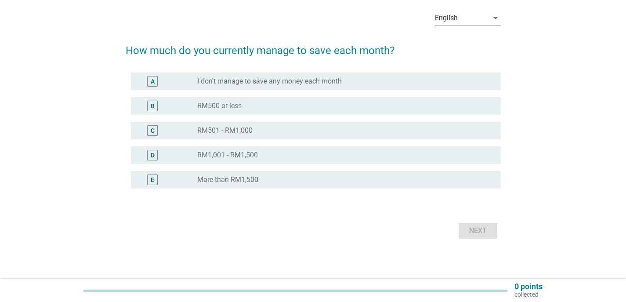
scroll to position [37, 0]
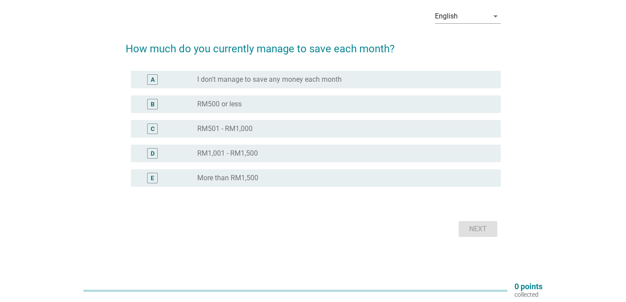
click at [288, 103] on div "radio_button_unchecked RM500 or less" at bounding box center [341, 104] width 289 height 9
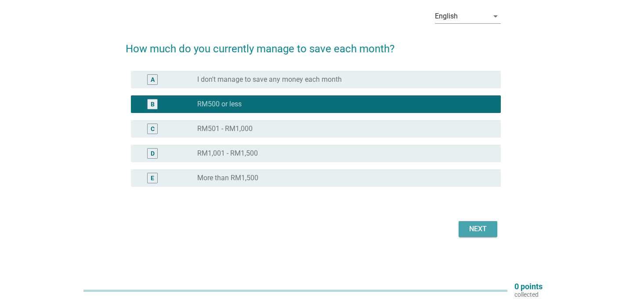
click at [492, 227] on button "Next" at bounding box center [478, 229] width 39 height 16
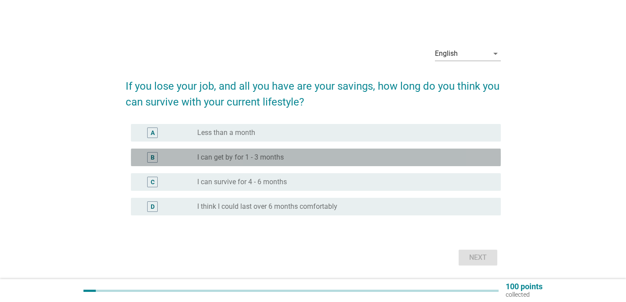
click at [321, 159] on div "radio_button_unchecked I can get by for 1 - 3 months" at bounding box center [341, 157] width 289 height 9
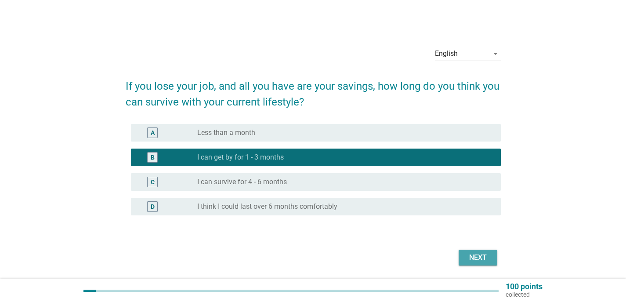
click at [483, 259] on div "Next" at bounding box center [478, 257] width 25 height 11
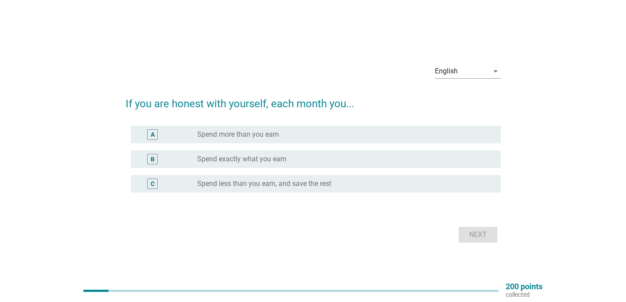
click at [362, 155] on div "radio_button_unchecked Spend exactly what you earn" at bounding box center [341, 159] width 289 height 9
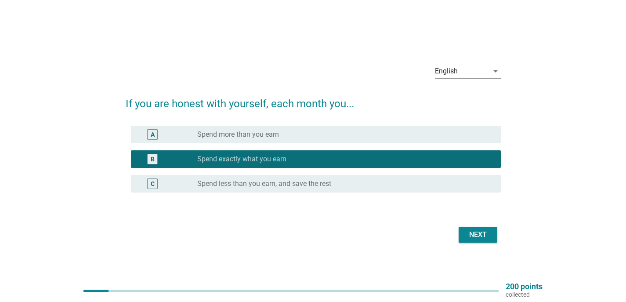
click at [438, 184] on div "radio_button_unchecked Spend less than you earn, and save the rest" at bounding box center [341, 183] width 289 height 9
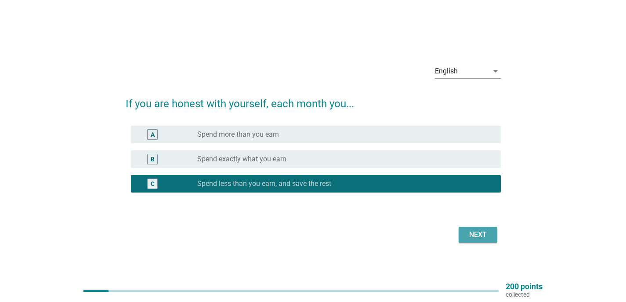
click at [466, 234] on div "Next" at bounding box center [478, 234] width 25 height 11
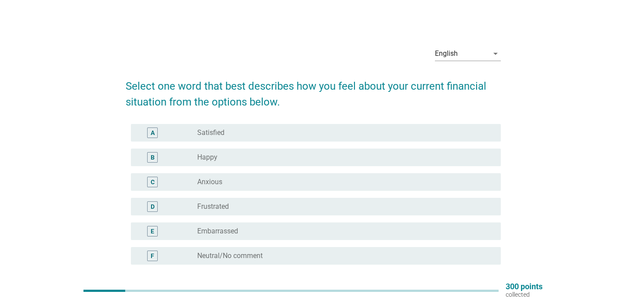
click at [299, 179] on div "radio_button_unchecked Anxious" at bounding box center [341, 181] width 289 height 9
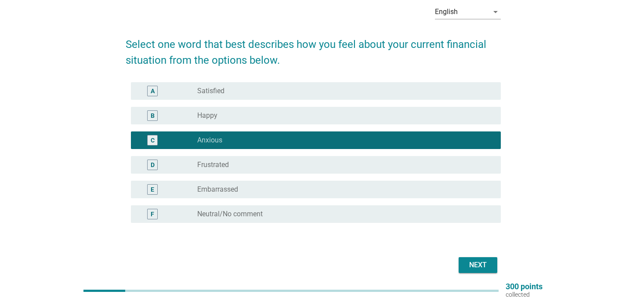
scroll to position [44, 0]
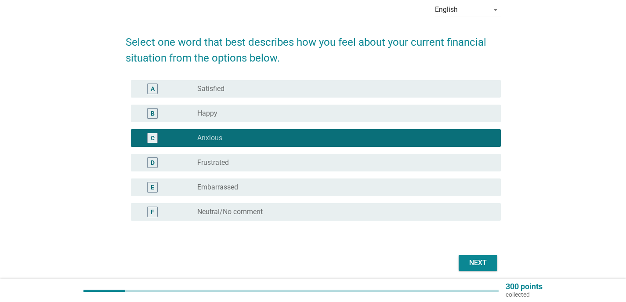
click at [477, 259] on div "Next" at bounding box center [478, 262] width 25 height 11
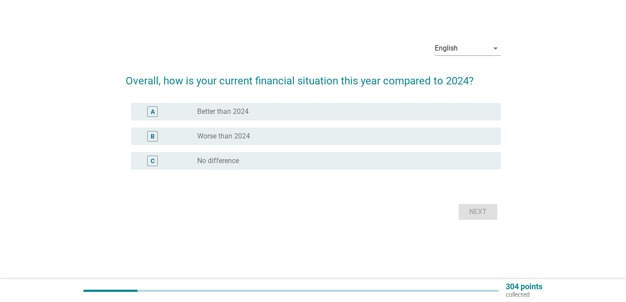
scroll to position [0, 0]
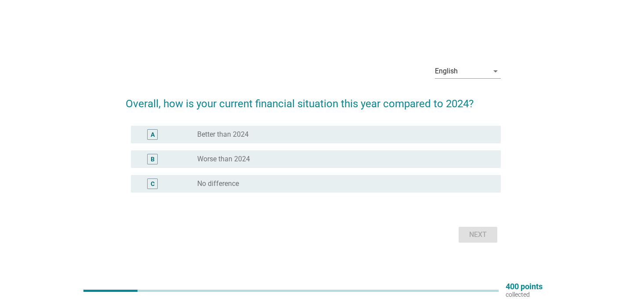
click at [279, 131] on div "radio_button_unchecked Better than 2024" at bounding box center [341, 134] width 289 height 9
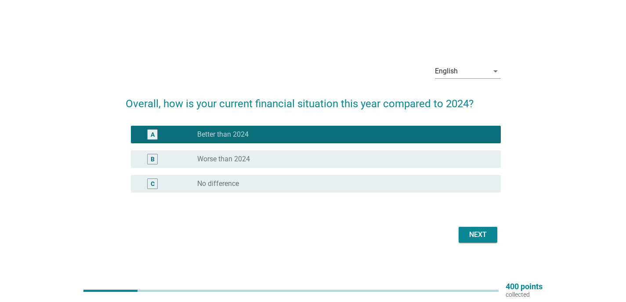
click at [459, 234] on button "Next" at bounding box center [478, 235] width 39 height 16
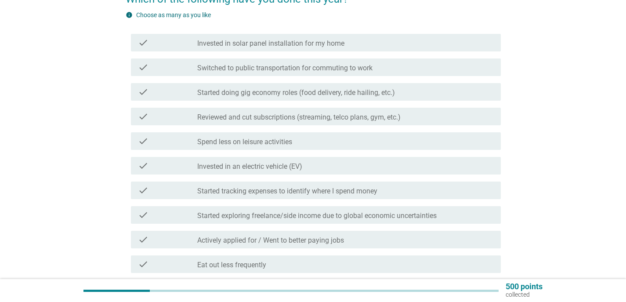
scroll to position [88, 0]
click at [373, 90] on label "Started doing gig economy roles (food delivery, ride hailing, etc.)" at bounding box center [296, 91] width 198 height 9
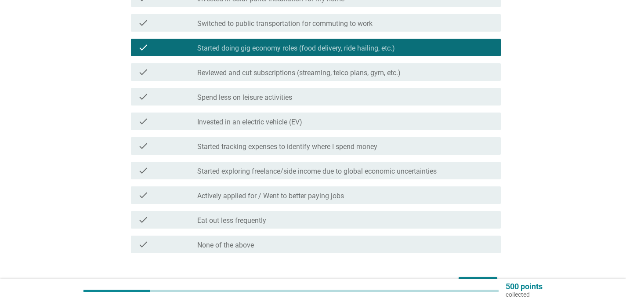
scroll to position [132, 0]
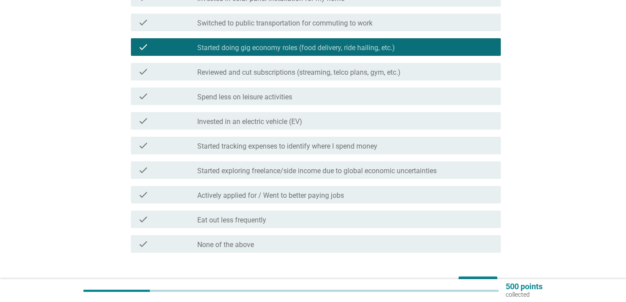
click at [355, 94] on div "check_box_outline_blank Spend less on leisure activities" at bounding box center [345, 96] width 296 height 11
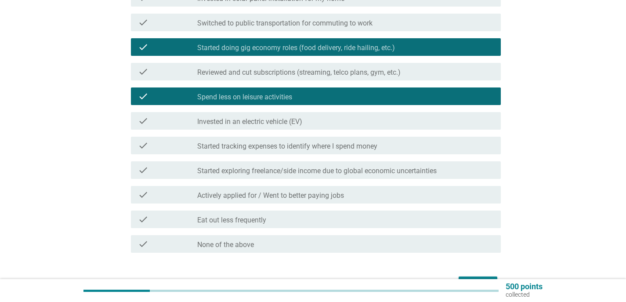
click at [373, 166] on div "check_box_outline_blank Started exploring freelance/side income due to global e…" at bounding box center [345, 170] width 296 height 11
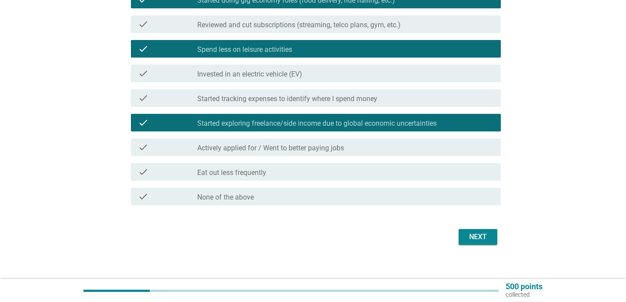
scroll to position [187, 0]
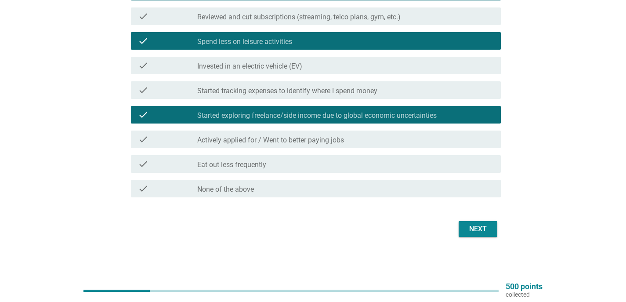
click at [370, 140] on div "check_box_outline_blank Actively applied for / Went to better paying jobs" at bounding box center [345, 139] width 296 height 11
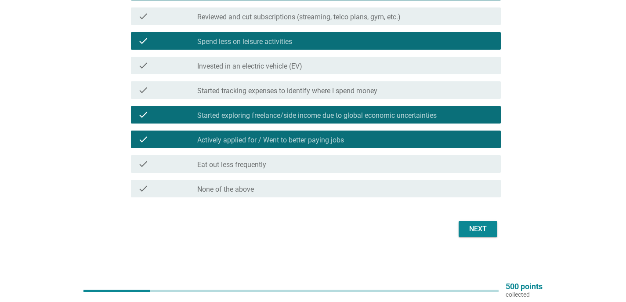
click at [418, 160] on div "check_box_outline_blank Eat out less frequently" at bounding box center [345, 164] width 296 height 11
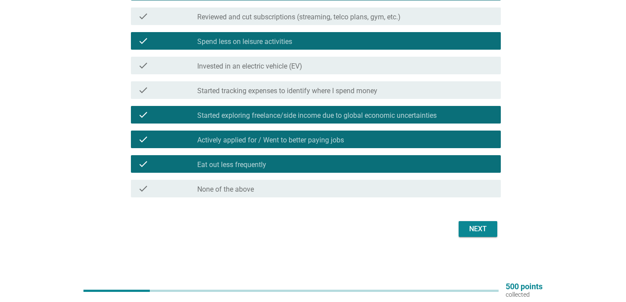
click at [485, 230] on div "Next" at bounding box center [478, 229] width 25 height 11
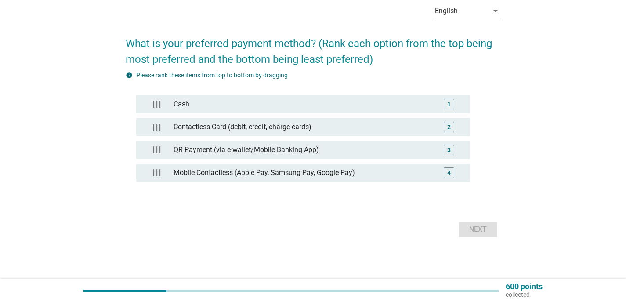
scroll to position [43, 0]
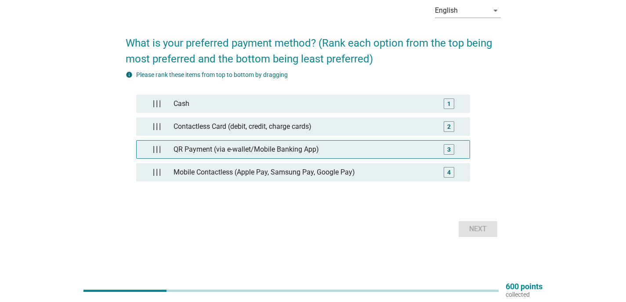
click at [356, 155] on div "QR Payment (via e-wallet/Mobile Banking App)" at bounding box center [303, 150] width 266 height 18
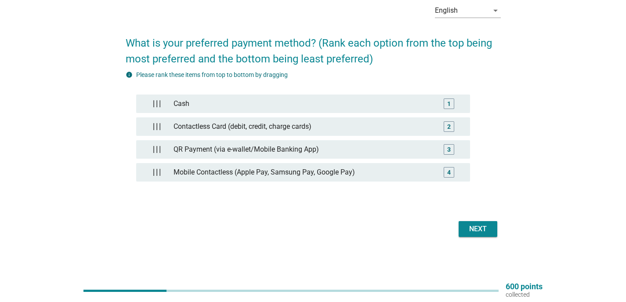
click at [347, 137] on div "Cash 1 Contactless Card (debit, credit, charge cards) 2 QR Payment (via e-walle…" at bounding box center [303, 142] width 334 height 96
click at [324, 132] on div "Contactless Card (debit, credit, charge cards)" at bounding box center [303, 127] width 266 height 18
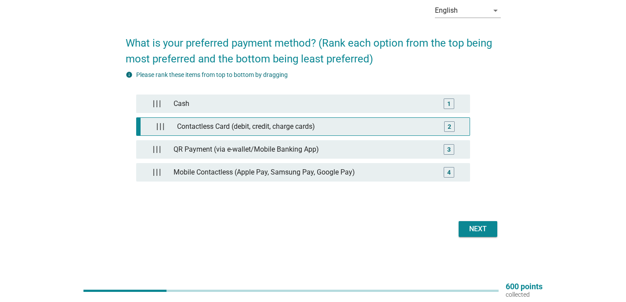
click at [229, 134] on div "Contactless Card (debit, credit, charge cards)" at bounding box center [304, 127] width 262 height 18
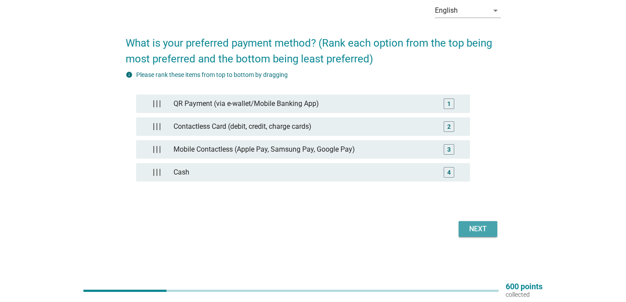
click at [494, 226] on button "Next" at bounding box center [478, 229] width 39 height 16
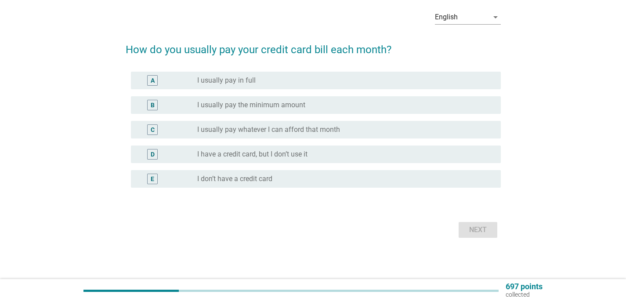
scroll to position [37, 0]
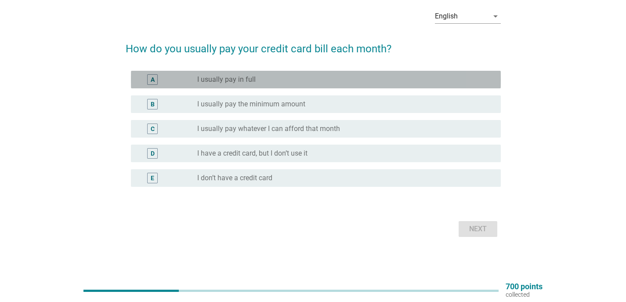
click at [349, 81] on div "radio_button_unchecked I usually pay in full" at bounding box center [341, 79] width 289 height 9
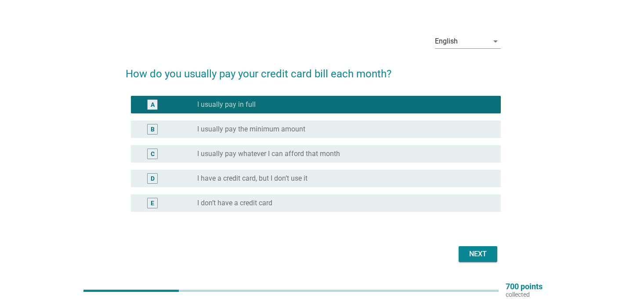
scroll to position [0, 0]
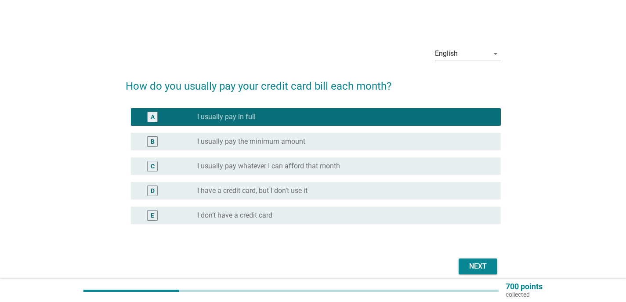
click at [384, 140] on div "radio_button_unchecked I usually pay the minimum amount" at bounding box center [341, 141] width 289 height 9
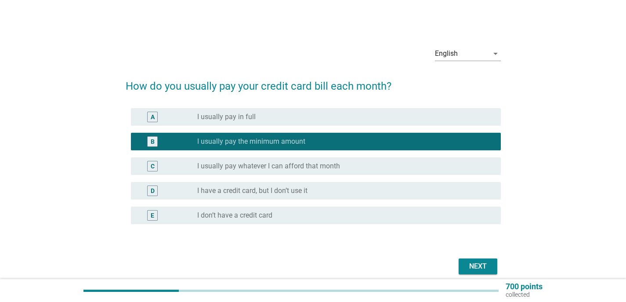
click at [384, 115] on div "radio_button_unchecked I usually pay in full" at bounding box center [341, 116] width 289 height 9
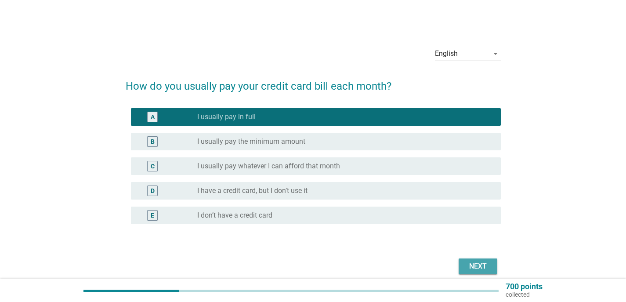
click at [473, 261] on div "Next" at bounding box center [478, 266] width 25 height 11
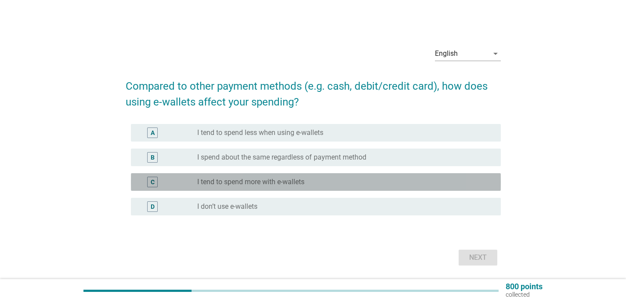
click at [464, 177] on div "radio_button_unchecked I tend to spend more with e-wallets" at bounding box center [345, 182] width 296 height 11
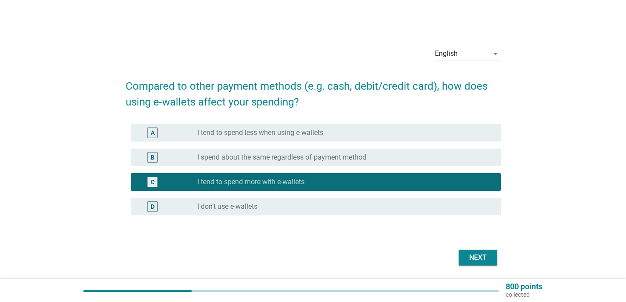
click at [477, 256] on div "Next" at bounding box center [478, 257] width 25 height 11
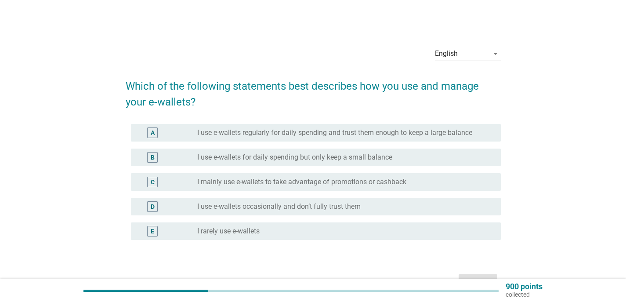
click at [403, 131] on label "I use e-wallets regularly for daily spending and trust them enough to keep a la…" at bounding box center [334, 132] width 275 height 9
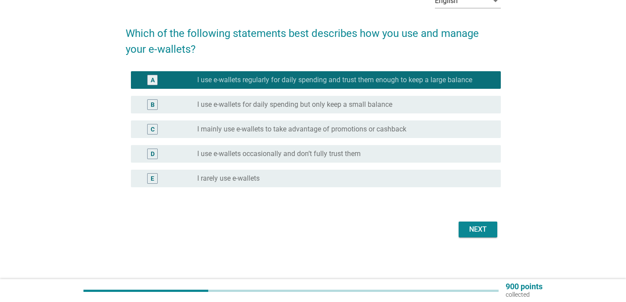
scroll to position [53, 0]
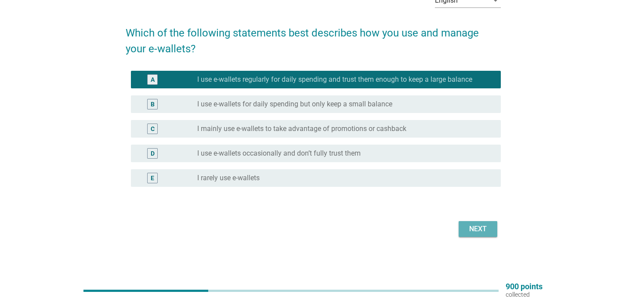
click at [466, 228] on div "Next" at bounding box center [478, 229] width 25 height 11
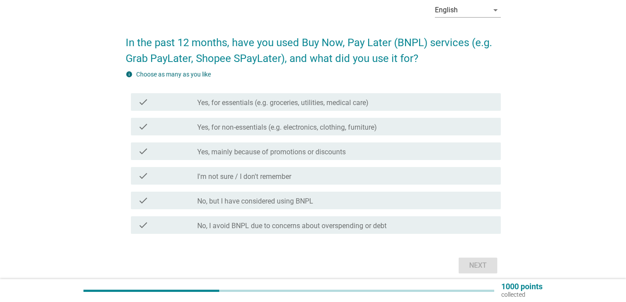
scroll to position [44, 0]
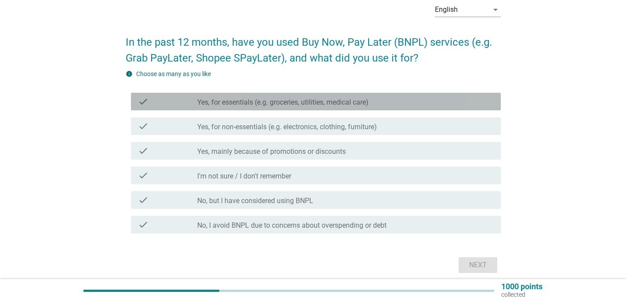
click at [390, 98] on div "check_box_outline_blank Yes, for essentials (e.g. groceries, utilities, medical…" at bounding box center [345, 101] width 296 height 11
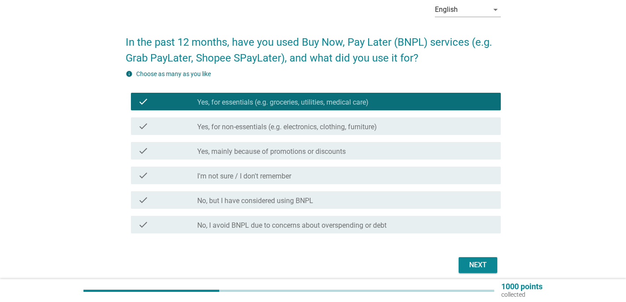
click at [392, 145] on div "check check_box_outline_blank Yes, mainly because of promotions or discounts" at bounding box center [316, 151] width 370 height 18
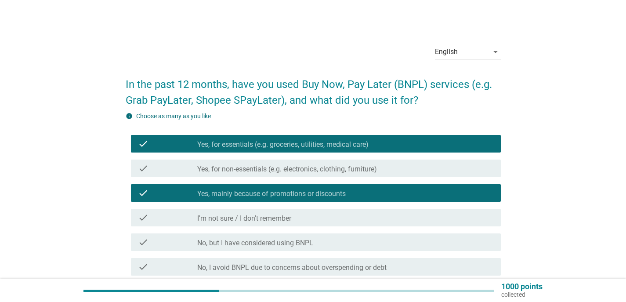
scroll to position [0, 0]
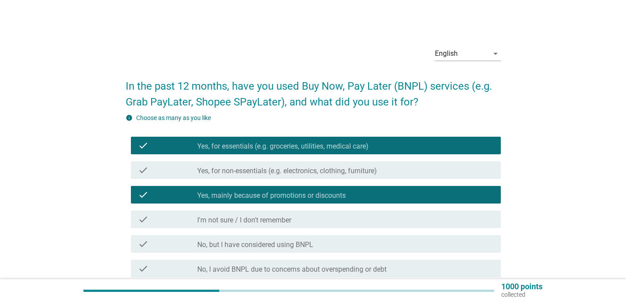
click at [390, 162] on div "check check_box_outline_blank Yes, for non-essentials (e.g. electronics, clothi…" at bounding box center [316, 170] width 370 height 18
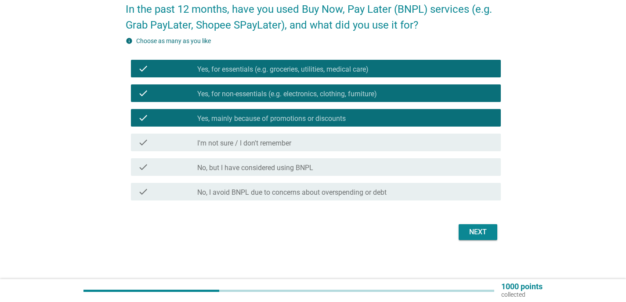
scroll to position [80, 0]
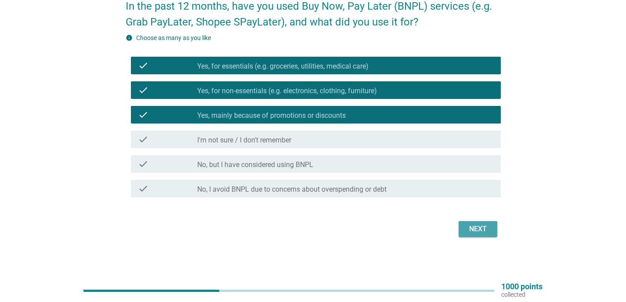
click at [488, 228] on div "Next" at bounding box center [478, 229] width 25 height 11
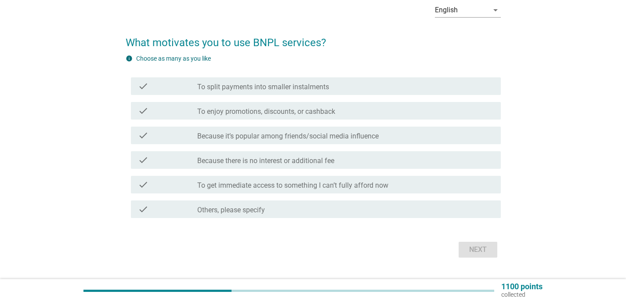
scroll to position [44, 0]
click at [208, 90] on label "To split payments into smaller instalments" at bounding box center [263, 86] width 132 height 9
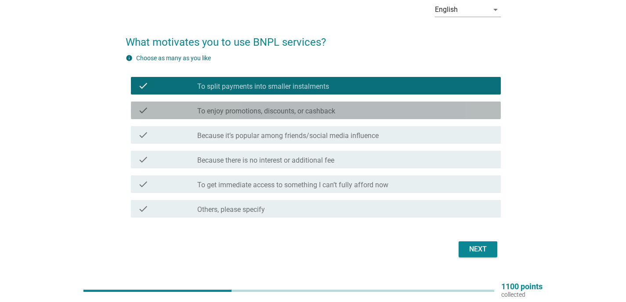
click at [234, 114] on label "To enjoy promotions, discounts, or cashback" at bounding box center [266, 111] width 138 height 9
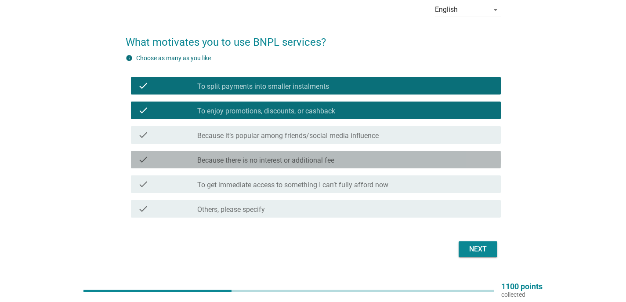
click at [414, 165] on div "check check_box_outline_blank Because there is no interest or additional fee" at bounding box center [316, 160] width 370 height 18
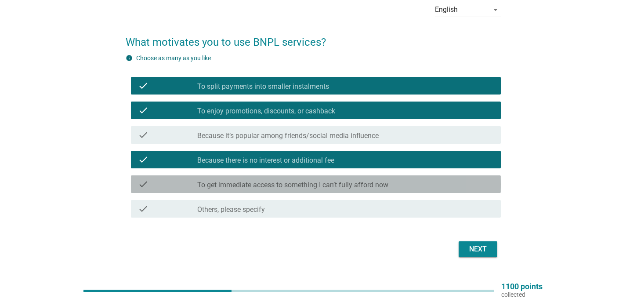
click at [385, 177] on div "check check_box_outline_blank To get immediate access to something I can’t full…" at bounding box center [316, 184] width 370 height 18
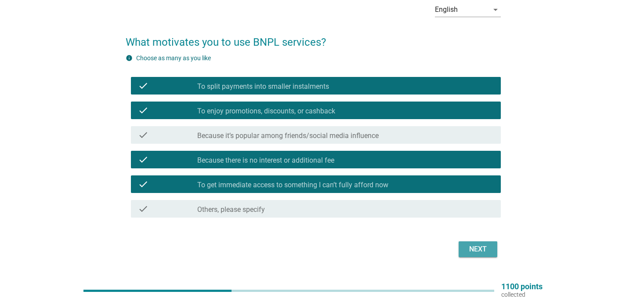
click at [471, 245] on div "Next" at bounding box center [478, 249] width 25 height 11
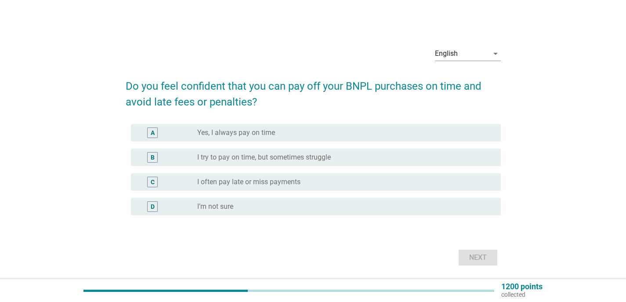
click at [331, 126] on div "A radio_button_unchecked Yes, I always pay on time" at bounding box center [316, 133] width 370 height 18
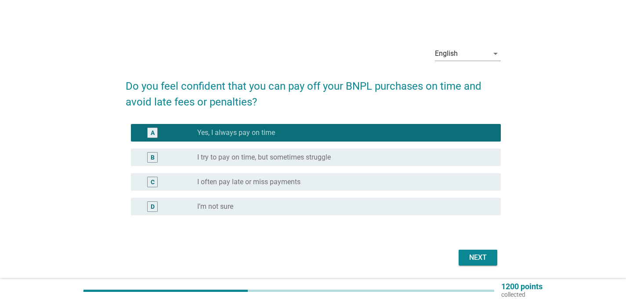
click at [463, 257] on button "Next" at bounding box center [478, 257] width 39 height 16
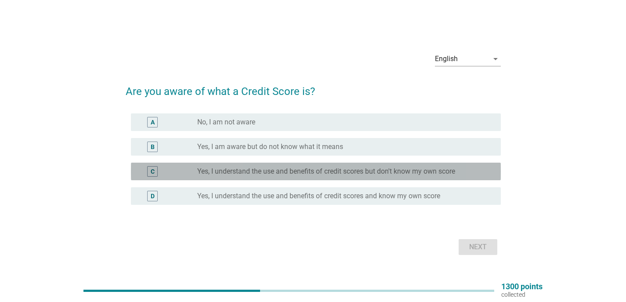
click at [314, 173] on label "Yes, I understand the use and benefits of credit scores but don't know my own s…" at bounding box center [326, 171] width 258 height 9
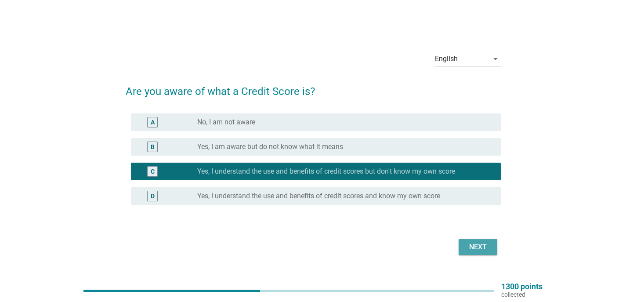
click at [479, 242] on div "Next" at bounding box center [478, 247] width 25 height 11
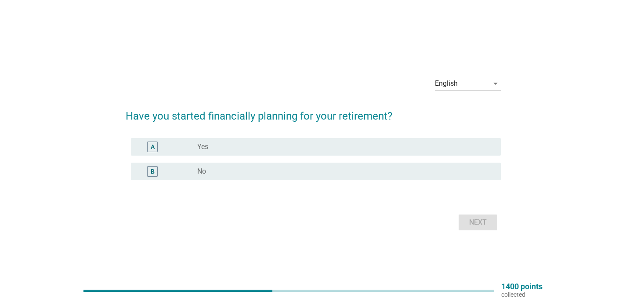
click at [341, 144] on div "radio_button_unchecked Yes" at bounding box center [341, 146] width 289 height 9
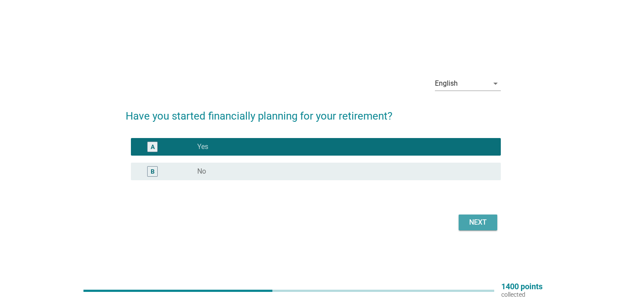
click at [482, 224] on div "Next" at bounding box center [478, 222] width 25 height 11
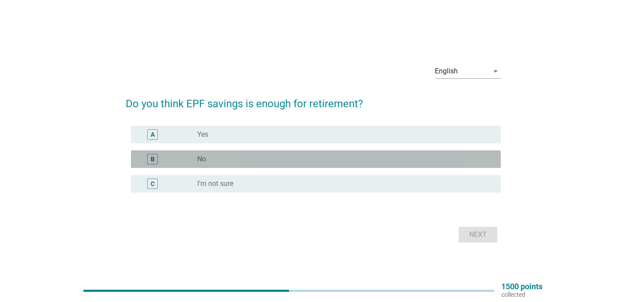
click at [348, 155] on div "radio_button_unchecked No" at bounding box center [341, 159] width 289 height 9
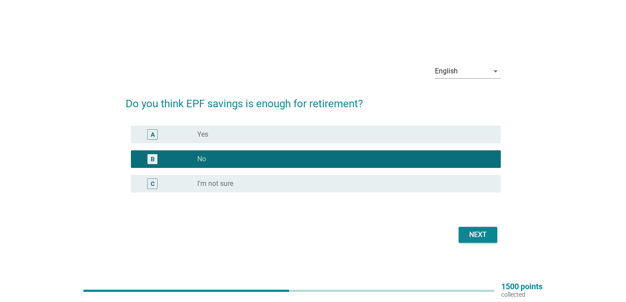
click at [465, 229] on button "Next" at bounding box center [478, 235] width 39 height 16
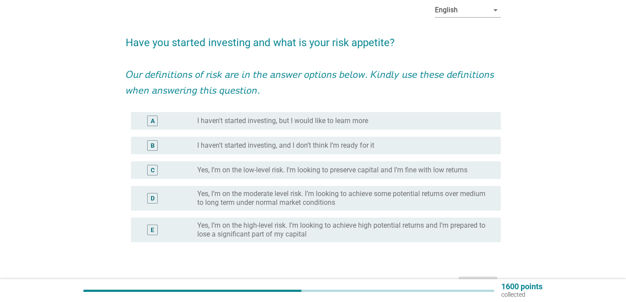
scroll to position [44, 0]
click at [406, 193] on label "Yes, I’m on the moderate level risk. I’m looking to achieve some potential retu…" at bounding box center [341, 198] width 289 height 18
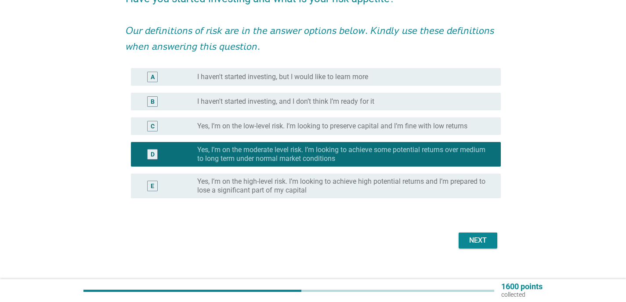
scroll to position [88, 0]
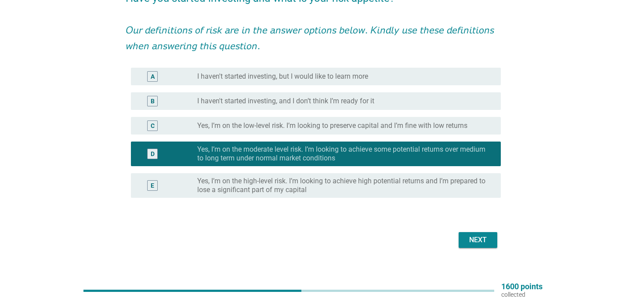
click at [472, 190] on label "Yes, I’m on the high-level risk. I’m looking to achieve high potential returns …" at bounding box center [341, 186] width 289 height 18
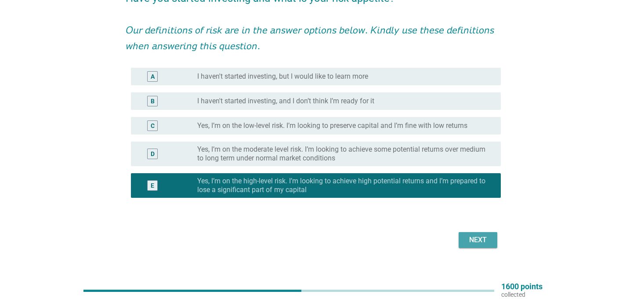
click at [481, 239] on div "Next" at bounding box center [478, 240] width 25 height 11
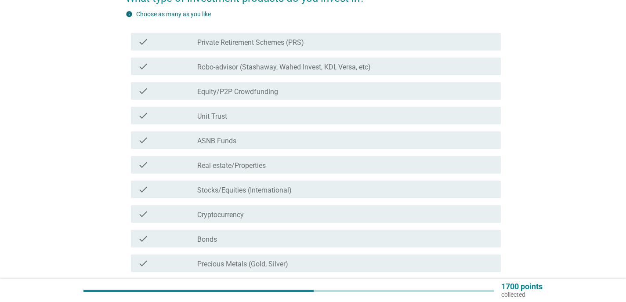
click at [238, 212] on label "Cryptocurrency" at bounding box center [220, 214] width 47 height 9
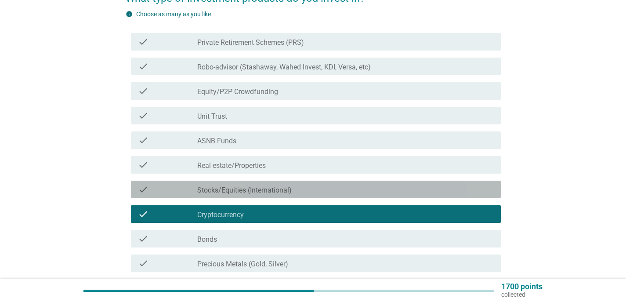
click at [247, 186] on label "Stocks/Equities (International)" at bounding box center [244, 190] width 94 height 9
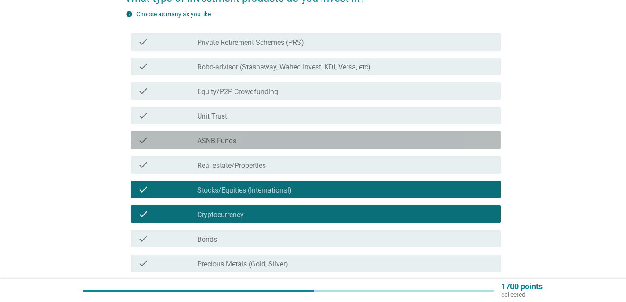
click at [260, 141] on div "check_box_outline_blank ASNB Funds" at bounding box center [345, 140] width 296 height 11
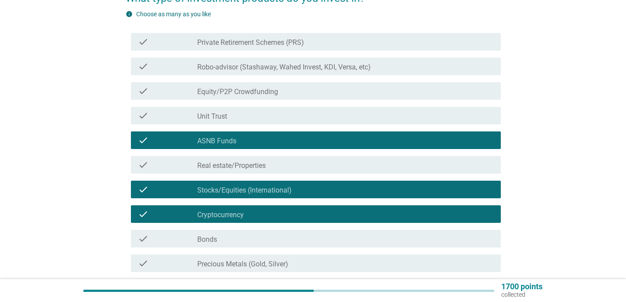
click at [270, 118] on div "check_box_outline_blank Unit Trust" at bounding box center [345, 115] width 296 height 11
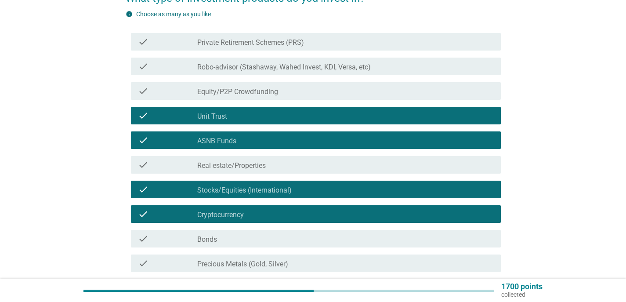
click at [271, 89] on label "Equity/P2P Crowdfunding" at bounding box center [237, 91] width 81 height 9
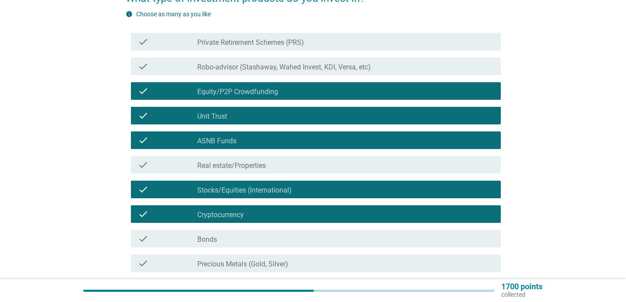
click at [279, 66] on label "Robo-advisor (Stashaway, Wahed Invest, KDI, Versa, etc)" at bounding box center [283, 67] width 173 height 9
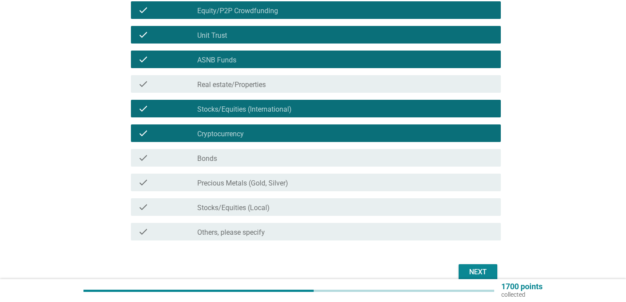
scroll to position [176, 0]
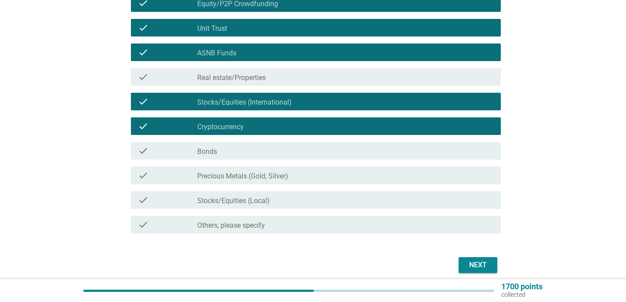
click at [329, 177] on div "check_box_outline_blank Precious Metals (Gold, Silver)" at bounding box center [345, 175] width 296 height 11
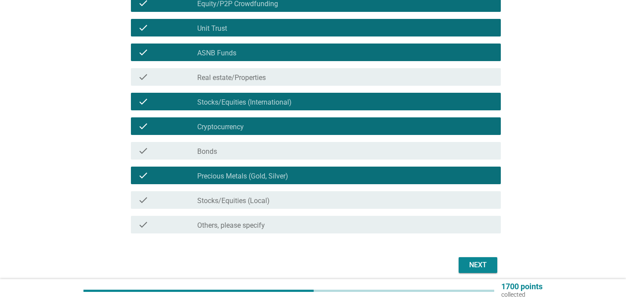
click at [327, 198] on div "check_box_outline_blank Stocks/Equities (Local)" at bounding box center [345, 200] width 296 height 11
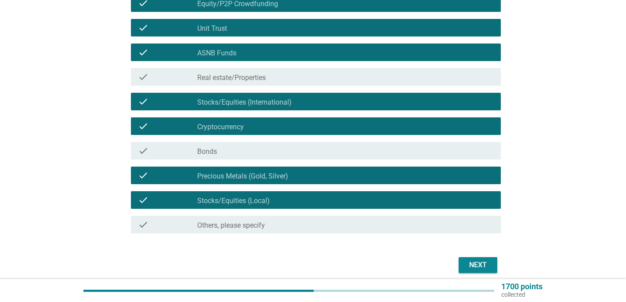
click at [240, 150] on div "check_box_outline_blank Bonds" at bounding box center [345, 150] width 296 height 11
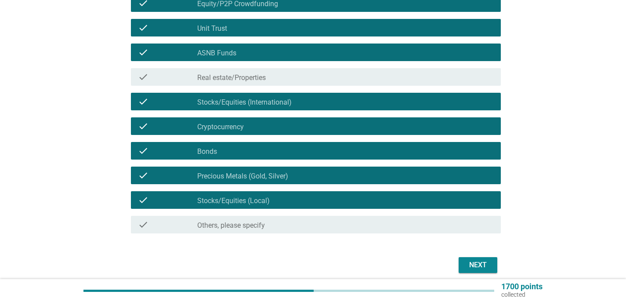
click at [461, 265] on button "Next" at bounding box center [478, 265] width 39 height 16
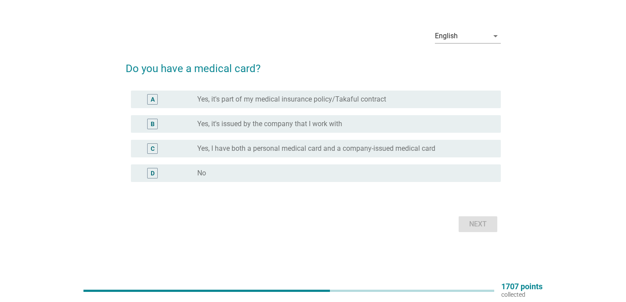
scroll to position [0, 0]
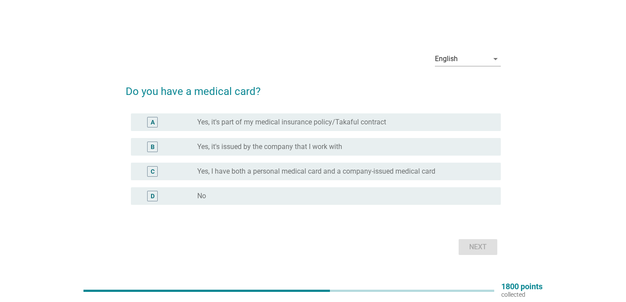
click at [284, 171] on label "Yes, I have both a personal medical card and a company-issued medical card" at bounding box center [316, 171] width 238 height 9
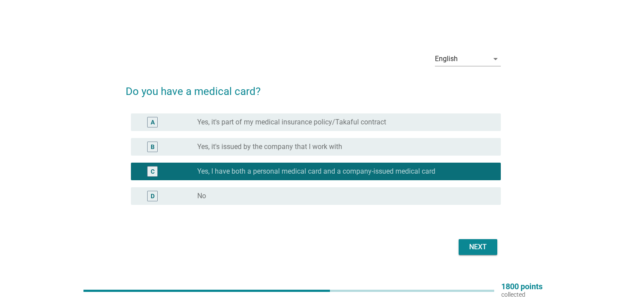
click at [325, 122] on label "Yes, it's part of my medical insurance policy/Takaful contract" at bounding box center [291, 122] width 189 height 9
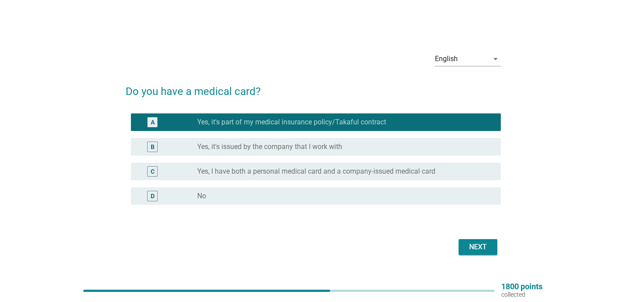
click at [337, 168] on label "Yes, I have both a personal medical card and a company-issued medical card" at bounding box center [316, 171] width 238 height 9
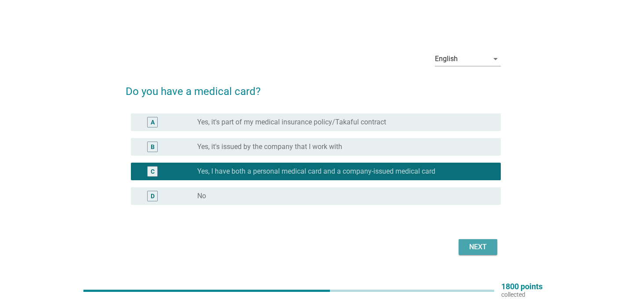
click at [472, 246] on div "Next" at bounding box center [478, 247] width 25 height 11
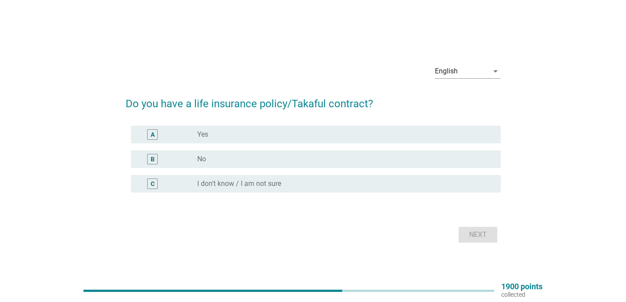
click at [325, 129] on div "radio_button_unchecked Yes" at bounding box center [345, 134] width 296 height 11
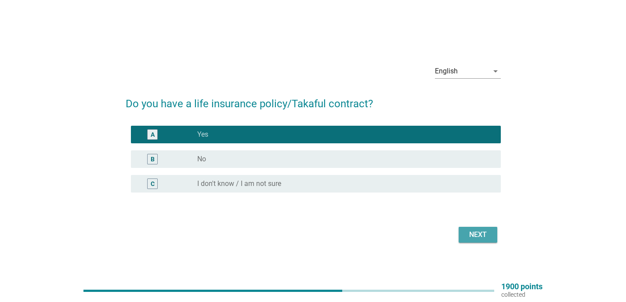
click at [474, 234] on div "Next" at bounding box center [478, 234] width 25 height 11
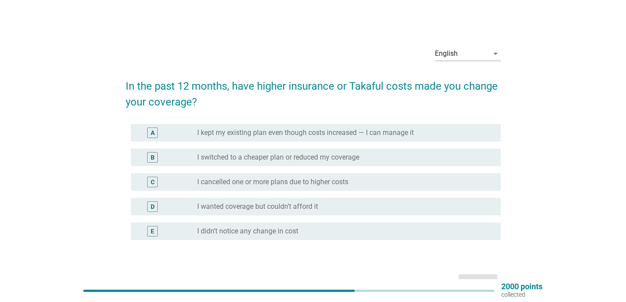
click at [394, 130] on label "I kept my existing plan even though costs increased — I can manage it" at bounding box center [305, 132] width 217 height 9
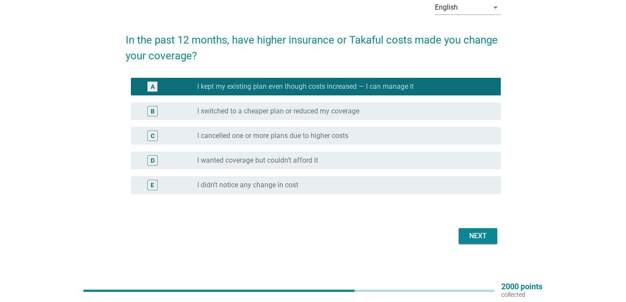
scroll to position [53, 0]
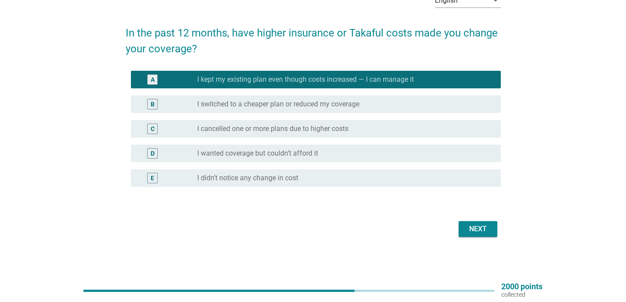
click at [476, 228] on div "Next" at bounding box center [478, 229] width 25 height 11
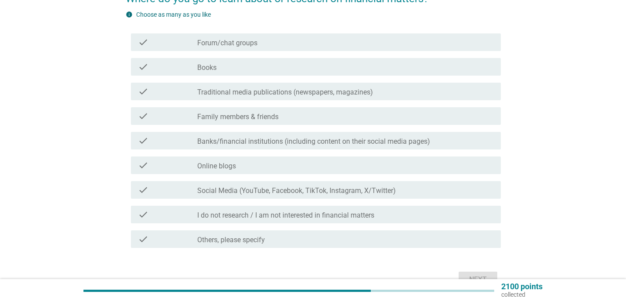
scroll to position [88, 0]
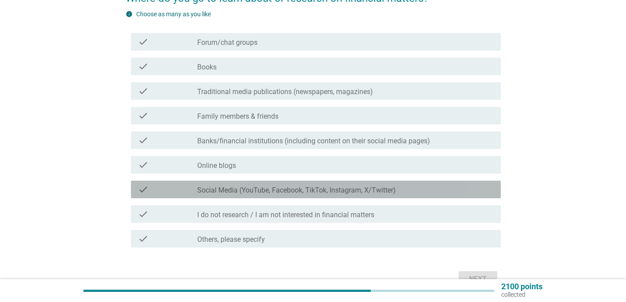
click at [303, 191] on label "Social Media (YouTube, Facebook, TikTok, Instagram, X/Twitter)" at bounding box center [296, 190] width 199 height 9
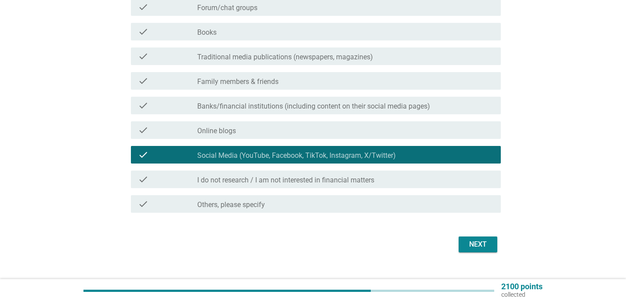
scroll to position [132, 0]
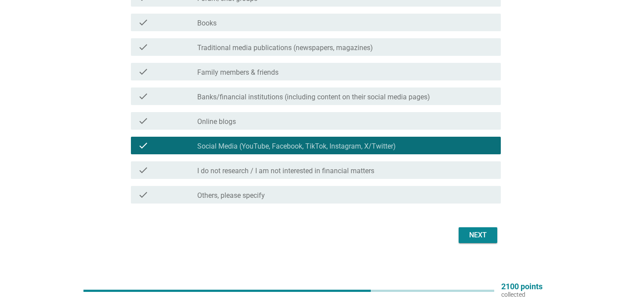
click at [472, 238] on div "Next" at bounding box center [478, 235] width 25 height 11
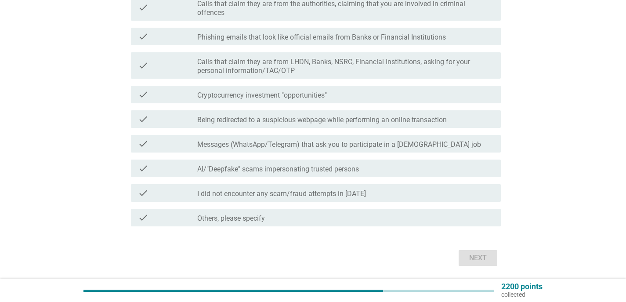
scroll to position [88, 0]
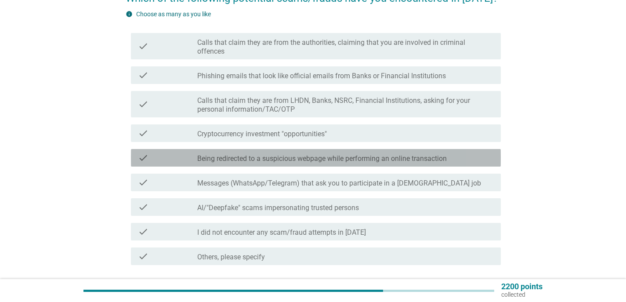
click at [311, 157] on label "Being redirected to a suspicious webpage while performing an online transaction" at bounding box center [321, 158] width 249 height 9
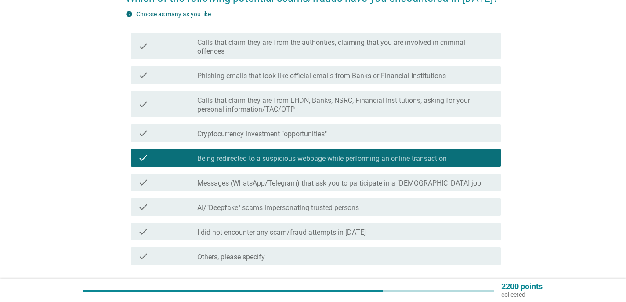
click at [307, 134] on label "Cryptocurrency investment "opportunities"" at bounding box center [262, 134] width 130 height 9
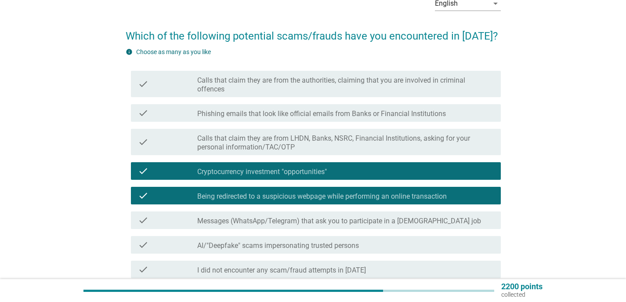
scroll to position [44, 0]
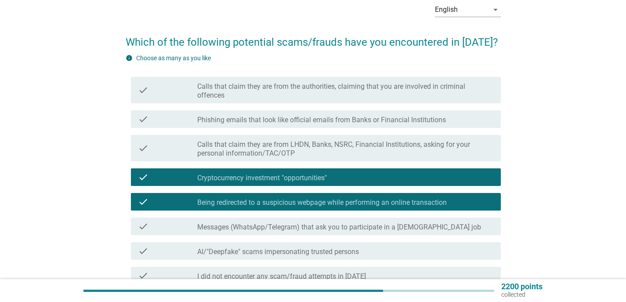
click at [333, 93] on label "Calls that claim they are from the authorities, claiming that you are involved …" at bounding box center [345, 91] width 296 height 18
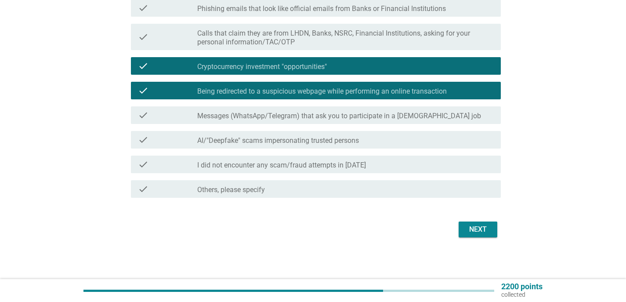
scroll to position [155, 0]
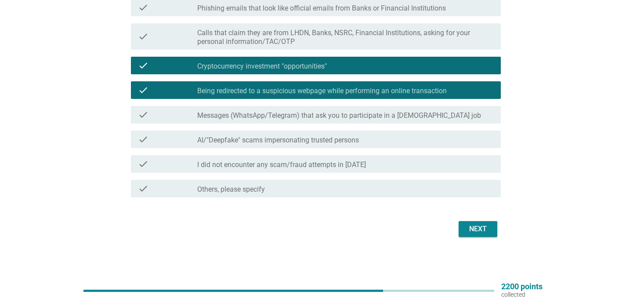
click at [486, 225] on div "Next" at bounding box center [478, 229] width 25 height 11
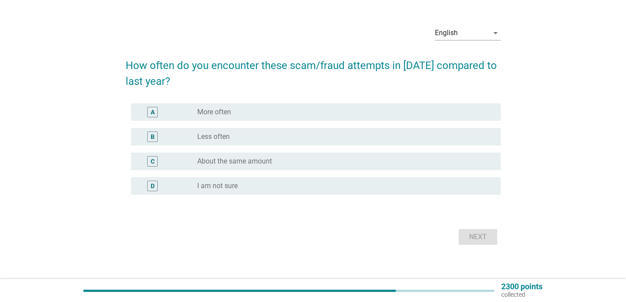
scroll to position [29, 0]
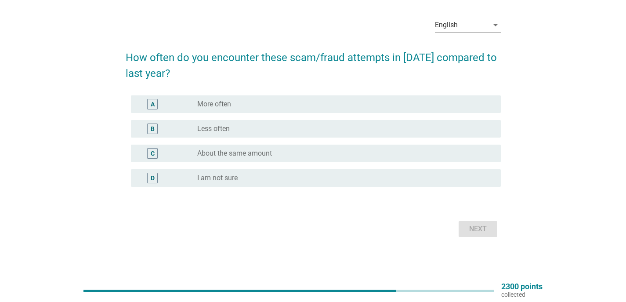
click at [297, 148] on div "radio_button_unchecked About the same amount" at bounding box center [345, 153] width 296 height 11
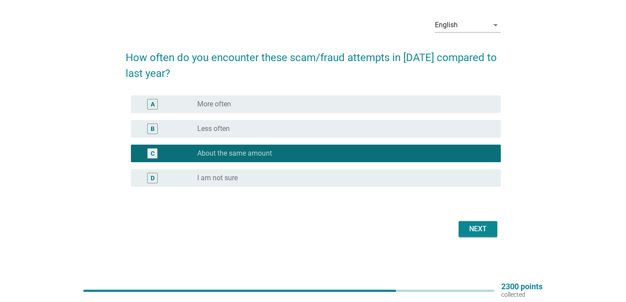
click at [473, 231] on div "Next" at bounding box center [478, 229] width 25 height 11
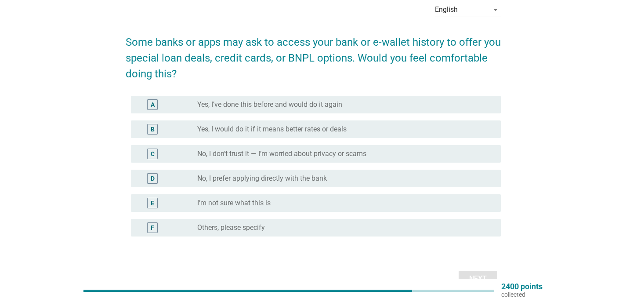
scroll to position [44, 0]
click at [395, 155] on div "radio_button_unchecked No, I don’t trust it — I’m worried about privacy or scams" at bounding box center [341, 153] width 289 height 9
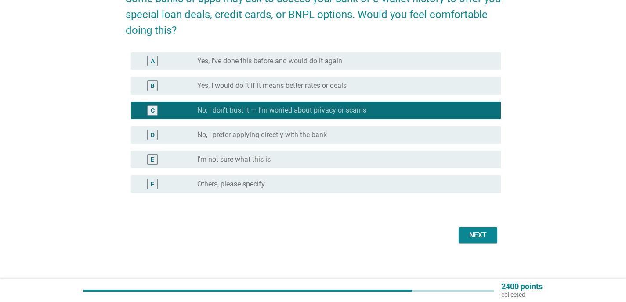
scroll to position [88, 0]
click at [478, 238] on div "Next" at bounding box center [478, 234] width 25 height 11
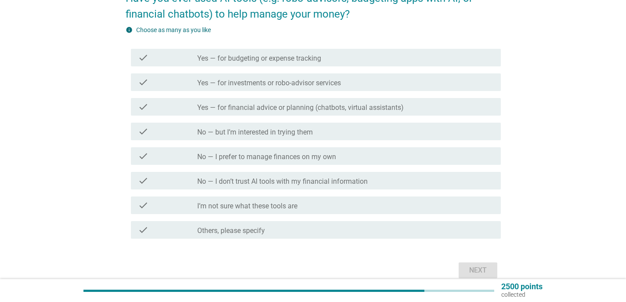
click at [325, 81] on label "Yes — for investments or robo-advisor services" at bounding box center [269, 83] width 144 height 9
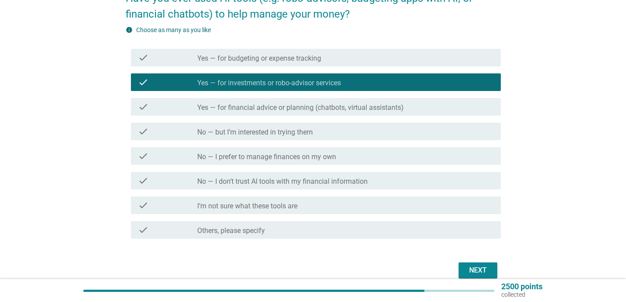
click at [375, 111] on label "Yes — for financial advice or planning (chatbots, virtual assistants)" at bounding box center [300, 107] width 206 height 9
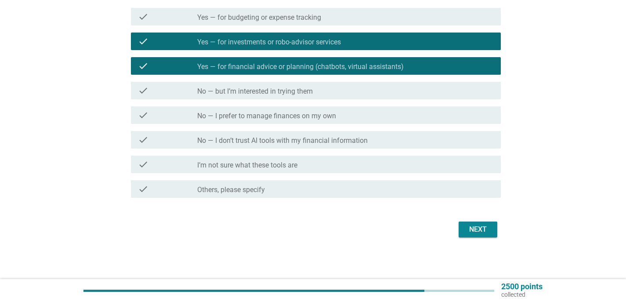
scroll to position [129, 0]
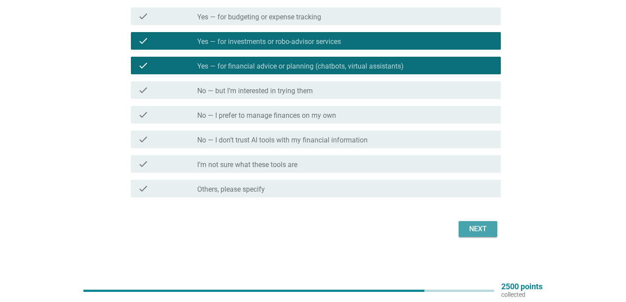
click at [482, 226] on div "Next" at bounding box center [478, 229] width 25 height 11
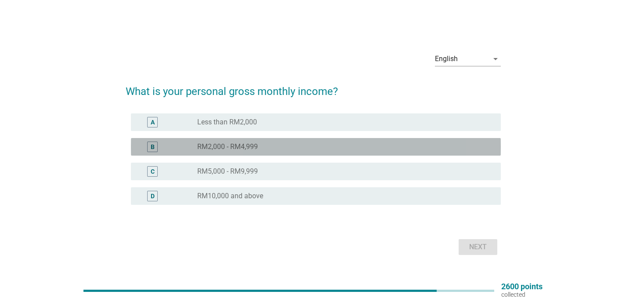
click at [346, 146] on div "radio_button_unchecked RM2,000 - RM4,999" at bounding box center [341, 146] width 289 height 9
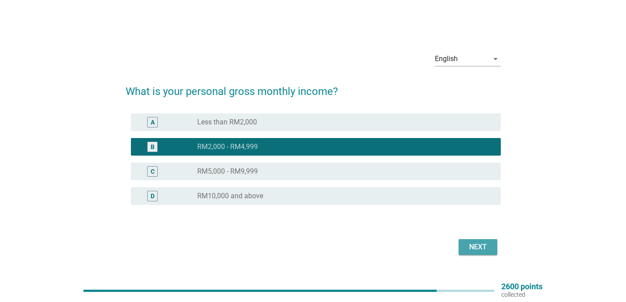
click at [482, 248] on div "Next" at bounding box center [478, 247] width 25 height 11
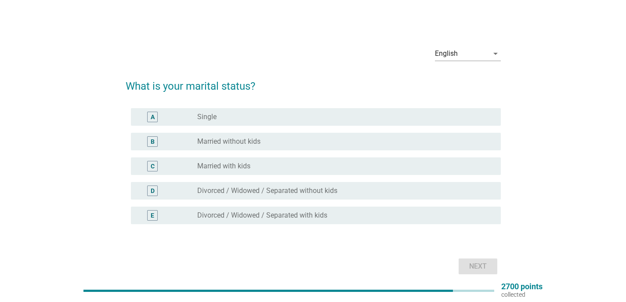
click at [310, 109] on div "A radio_button_unchecked Single" at bounding box center [316, 117] width 370 height 18
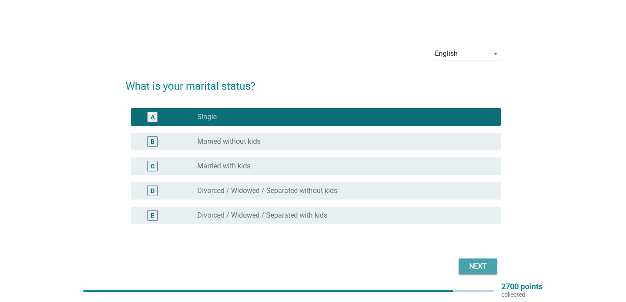
click at [466, 260] on button "Next" at bounding box center [478, 266] width 39 height 16
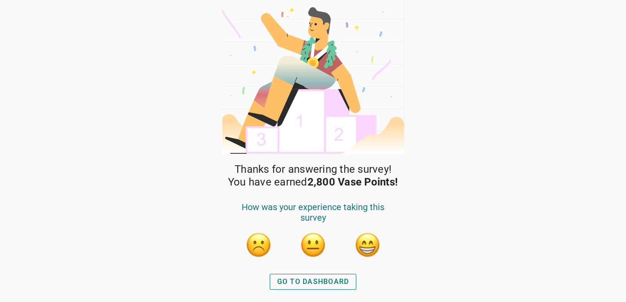
click at [337, 279] on div "GO TO DASHBOARD" at bounding box center [313, 281] width 72 height 11
